Goal: Book appointment/travel/reservation

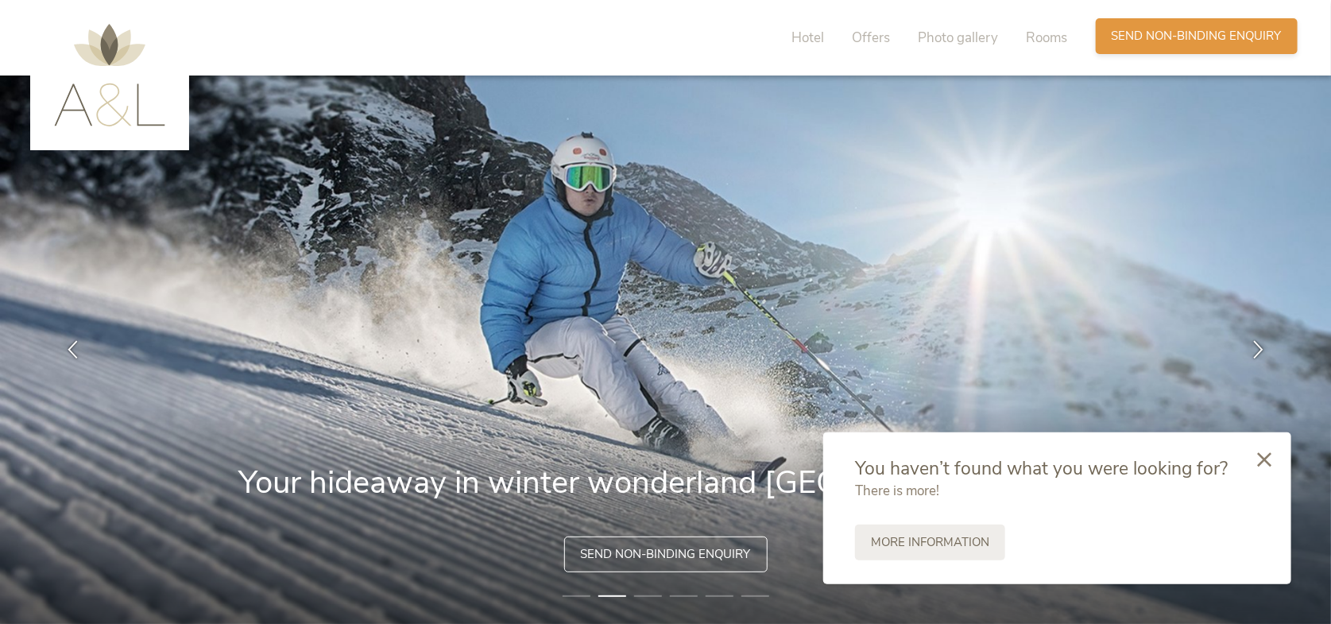
click at [1172, 34] on span "Send non-binding enquiry" at bounding box center [1197, 36] width 170 height 17
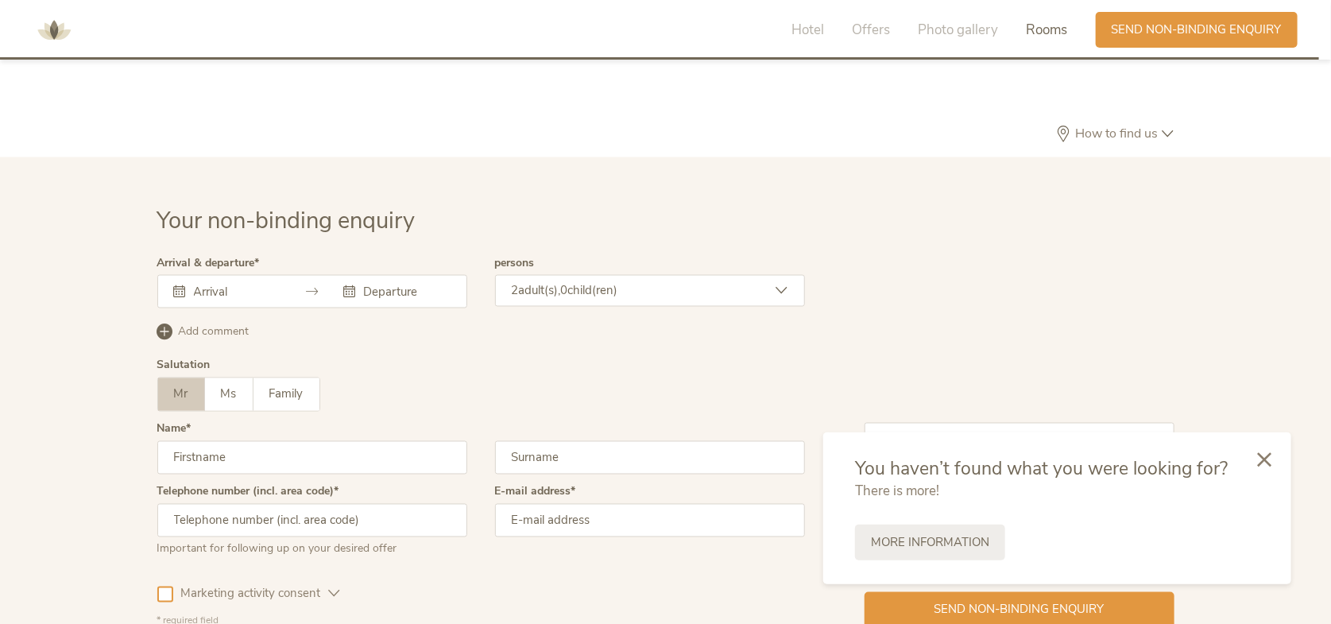
scroll to position [4325, 0]
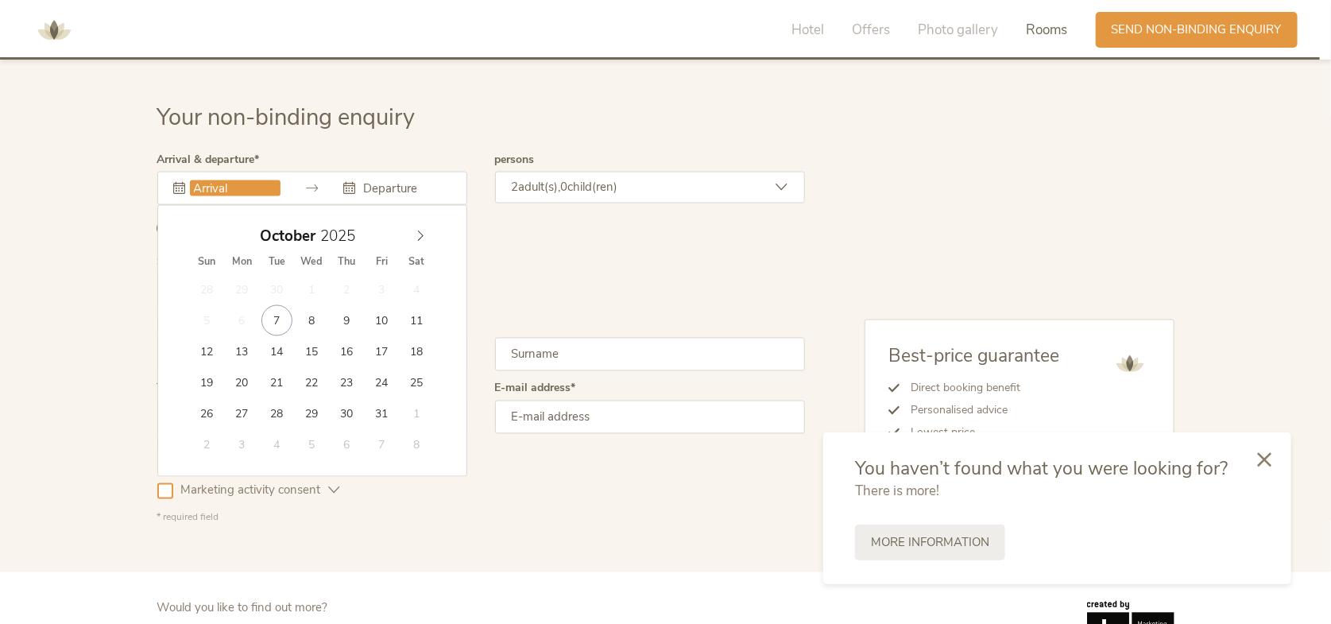
click at [238, 180] on input "text" at bounding box center [235, 188] width 91 height 16
click at [427, 222] on span at bounding box center [420, 233] width 27 height 22
type input "2026"
click at [427, 222] on span at bounding box center [420, 233] width 27 height 22
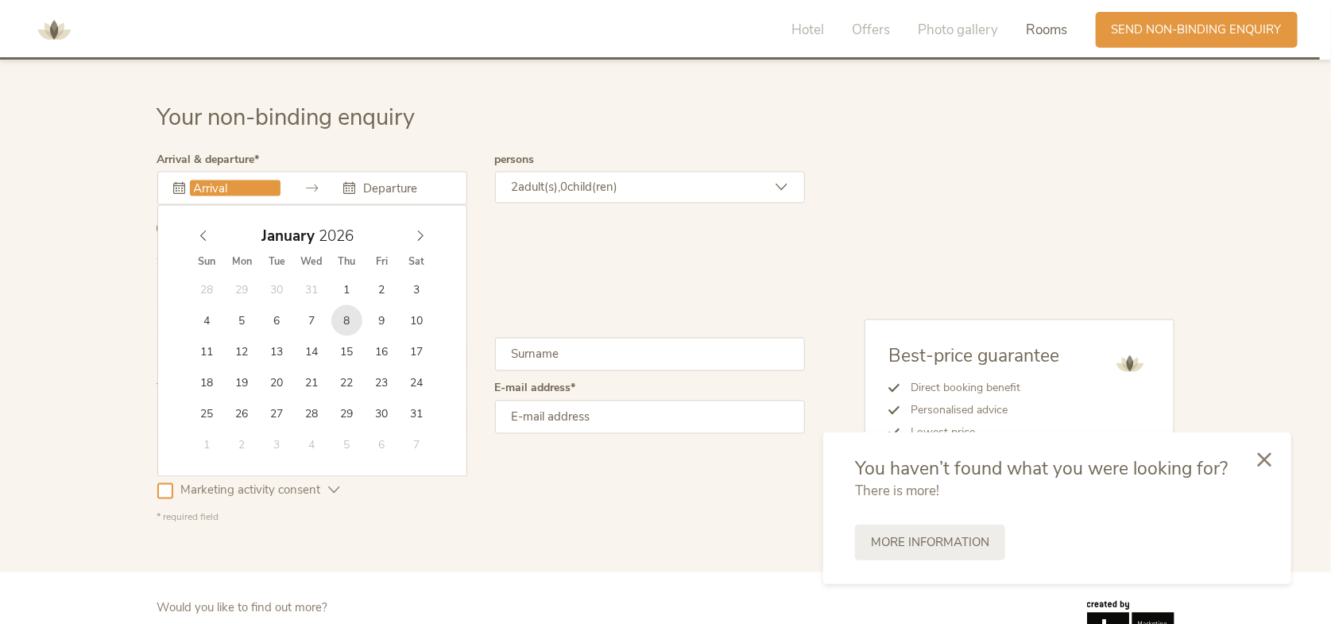
type input "[DATE]"
type input "2026"
type input "[DATE]"
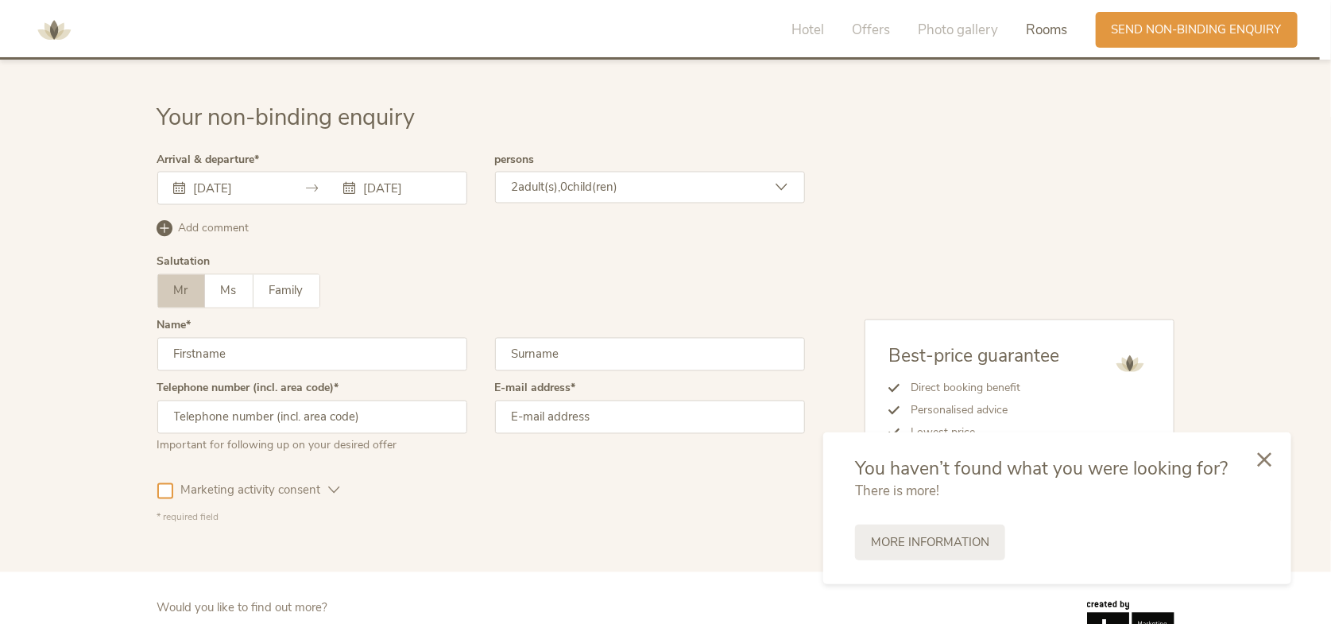
click at [184, 283] on span "Mr" at bounding box center [181, 291] width 14 height 16
click at [283, 338] on input "text" at bounding box center [312, 354] width 310 height 33
type input "nico"
click at [514, 338] on input "text" at bounding box center [650, 354] width 310 height 33
type input "[PERSON_NAME]"
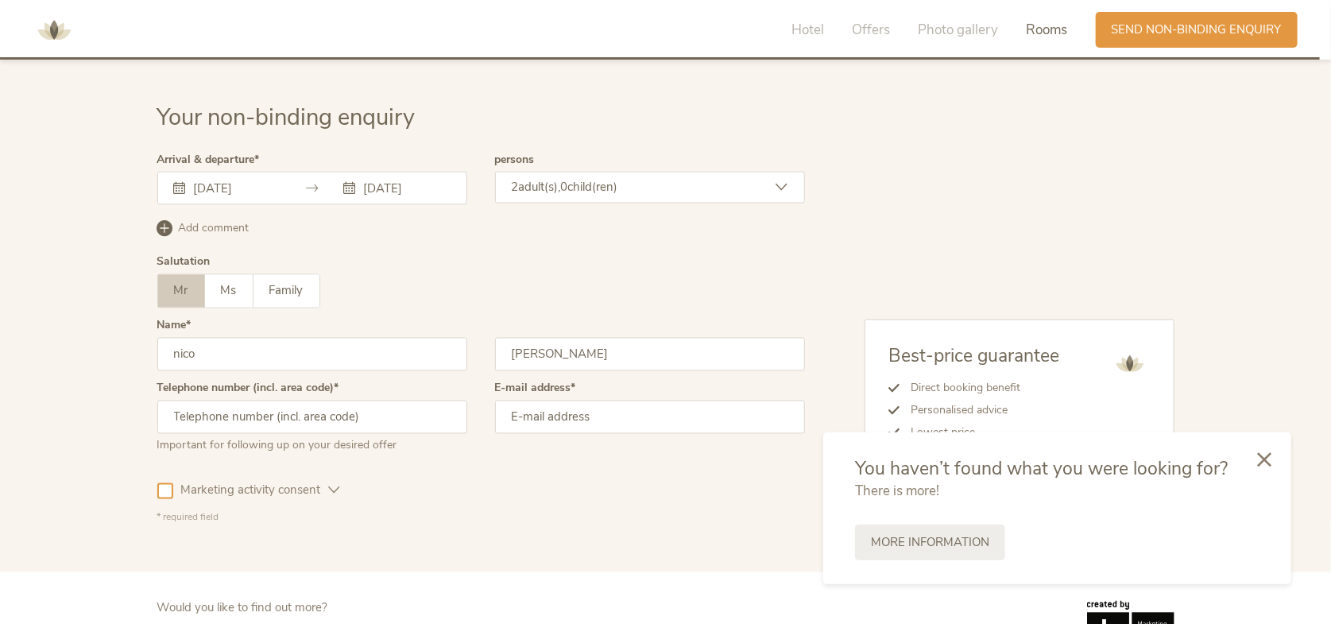
click at [522, 400] on input "email" at bounding box center [650, 416] width 310 height 33
type input "[EMAIL_ADDRESS][DOMAIN_NAME]"
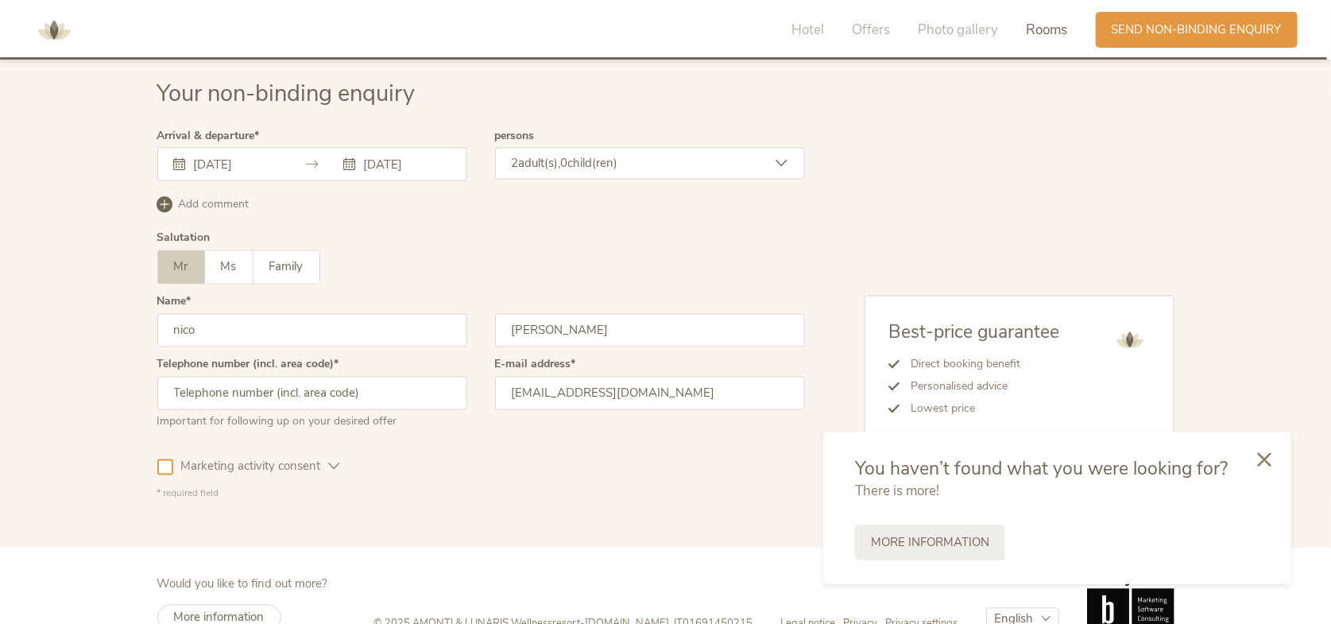
scroll to position [4360, 0]
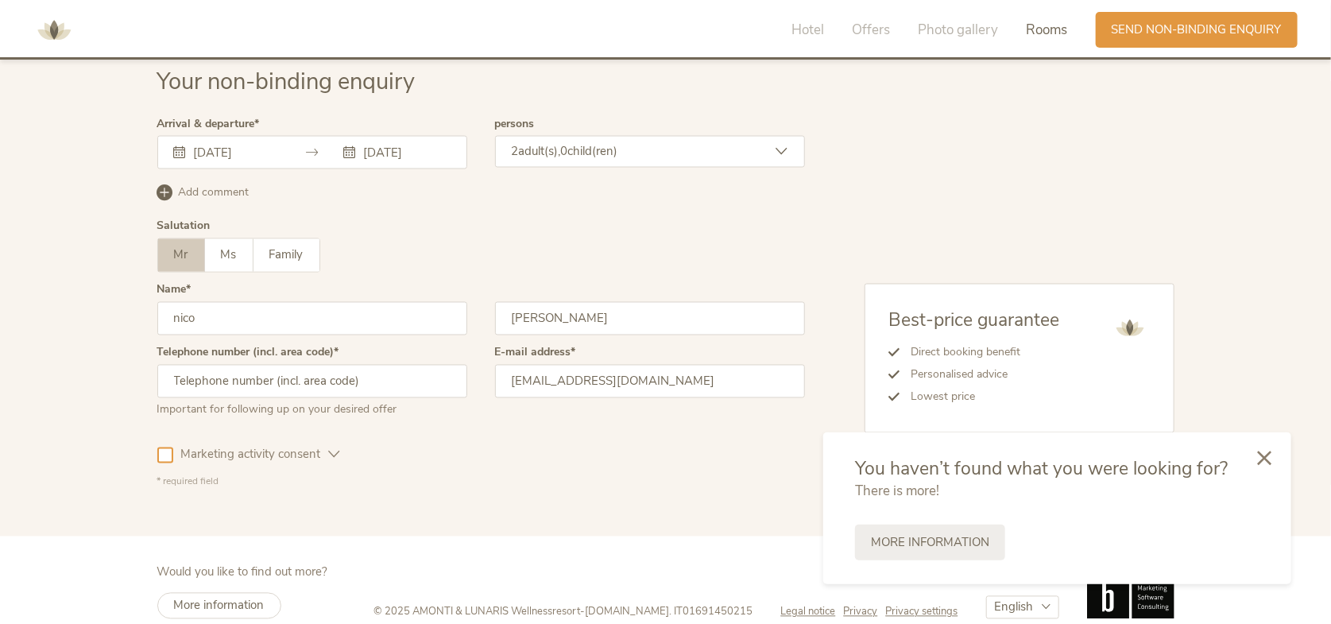
click at [1263, 466] on div at bounding box center [1264, 459] width 54 height 56
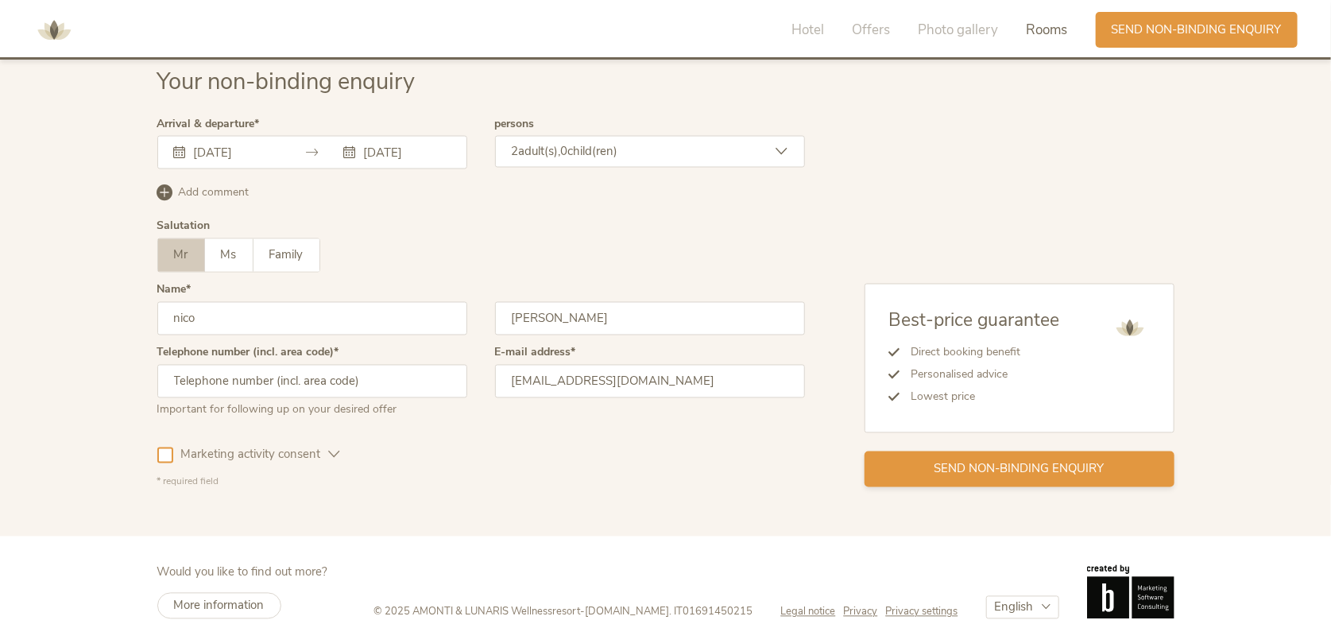
click at [998, 461] on span "Send non-binding enquiry" at bounding box center [1019, 469] width 170 height 17
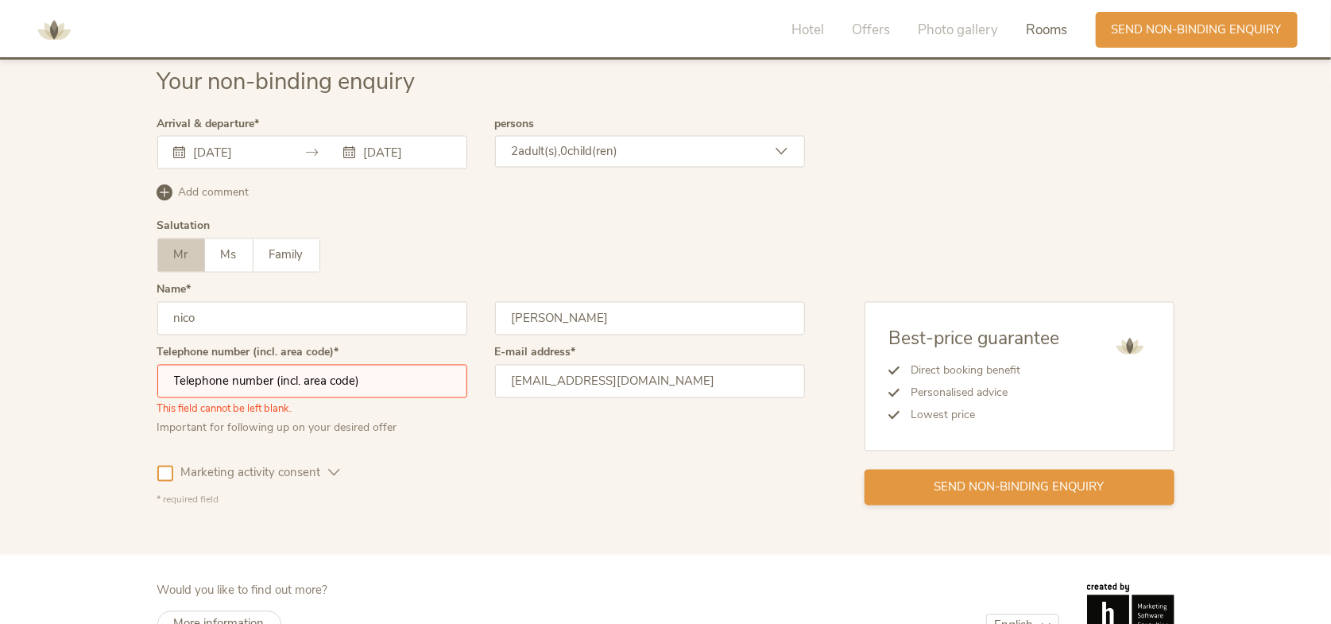
scroll to position [4379, 0]
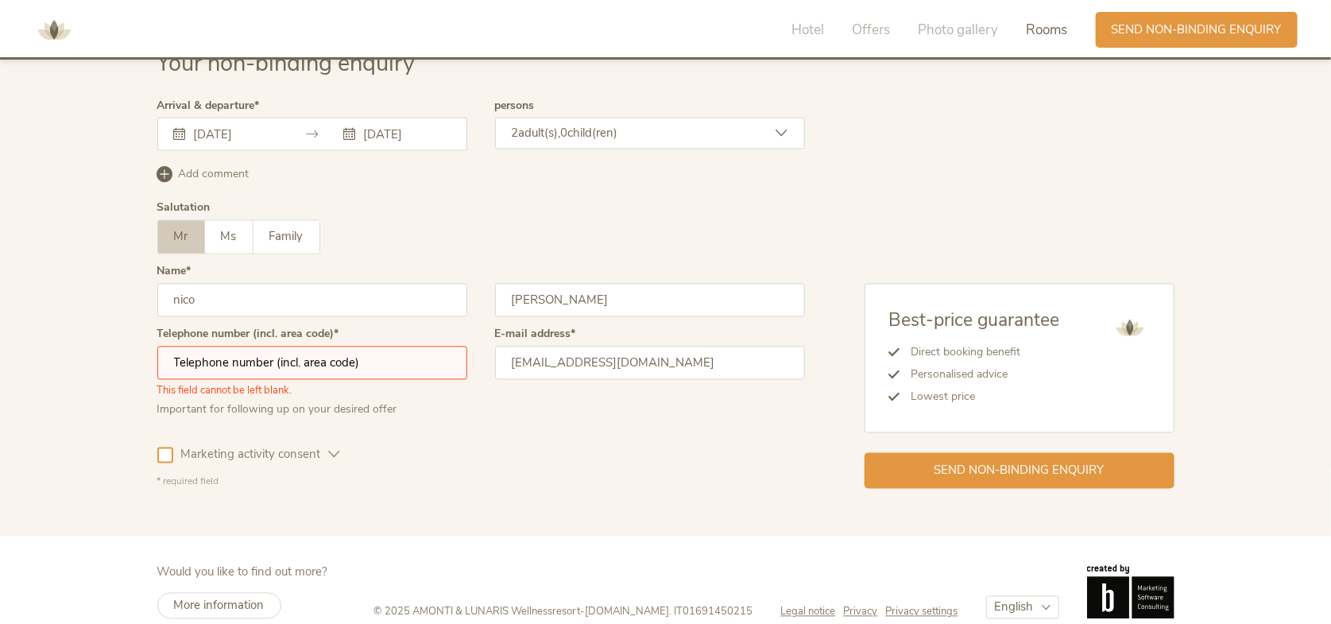
click at [408, 347] on input "text" at bounding box center [312, 362] width 310 height 33
